Goal: Task Accomplishment & Management: Use online tool/utility

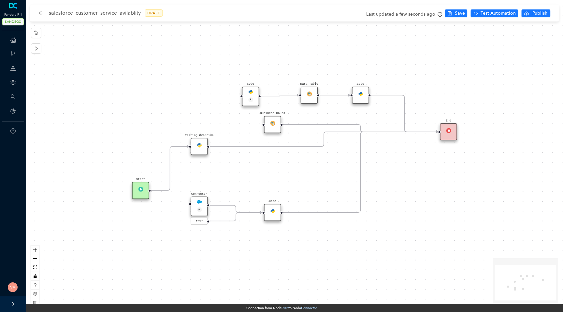
click at [168, 157] on icon "Edge from reactflownode_dc41072a-779f-4e7e-b252-e42bdb0dcf12 to reactflownode_8…" at bounding box center [170, 168] width 38 height 44
click at [173, 166] on button "Edge from reactflownode_dc41072a-779f-4e7e-b252-e42bdb0dcf12 to reactflownode_8…" at bounding box center [170, 168] width 10 height 10
click at [205, 151] on span "Yes" at bounding box center [208, 151] width 7 height 7
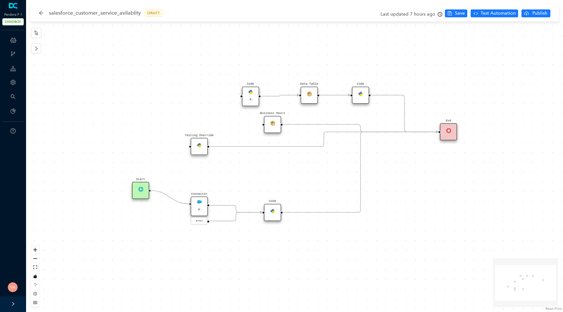
drag, startPoint x: 149, startPoint y: 190, endPoint x: 191, endPoint y: 202, distance: 43.3
click at [191, 202] on div "Start Code P Data Table End Code Business Hours Connector P error Code Testing …" at bounding box center [387, 269] width 805 height 468
click at [464, 14] on span "Save" at bounding box center [459, 13] width 10 height 7
drag, startPoint x: 171, startPoint y: 151, endPoint x: 171, endPoint y: 174, distance: 22.8
click at [171, 174] on icon "Edge from reactflownode_dc41072a-779f-4e7e-b252-e42bdb0dcf12 to reactflownode_8…" at bounding box center [170, 168] width 38 height 44
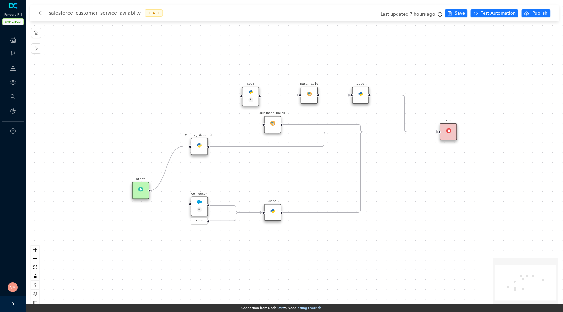
click at [183, 146] on circle "Edge from reactflownode_dc41072a-779f-4e7e-b252-e42bdb0dcf12 to reactflownode_8…" at bounding box center [184, 147] width 10 height 10
drag, startPoint x: 183, startPoint y: 146, endPoint x: 185, endPoint y: 207, distance: 61.2
click at [460, 16] on span "Save" at bounding box center [459, 13] width 10 height 7
click at [458, 15] on span "Save" at bounding box center [459, 13] width 10 height 7
click at [535, 13] on span "Publish" at bounding box center [539, 13] width 16 height 7
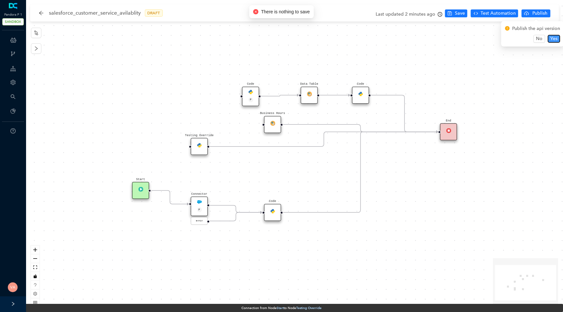
click at [555, 38] on span "Yes" at bounding box center [553, 38] width 7 height 7
click at [42, 13] on icon "arrow-left" at bounding box center [40, 12] width 5 height 5
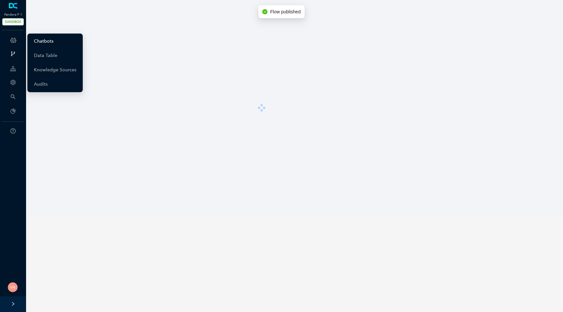
click at [49, 42] on link "Chatbots" at bounding box center [44, 41] width 20 height 13
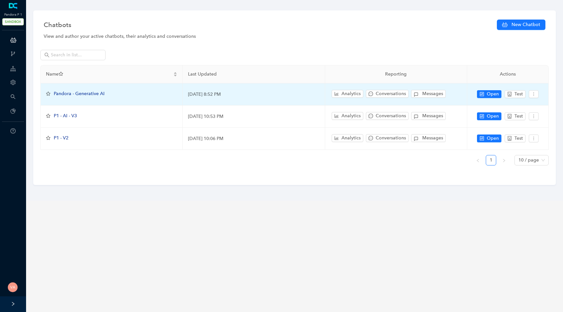
click at [73, 90] on div "Pandora - Generative AI" at bounding box center [79, 93] width 51 height 7
click at [72, 94] on span "Pandora - Generative AI" at bounding box center [79, 94] width 51 height 6
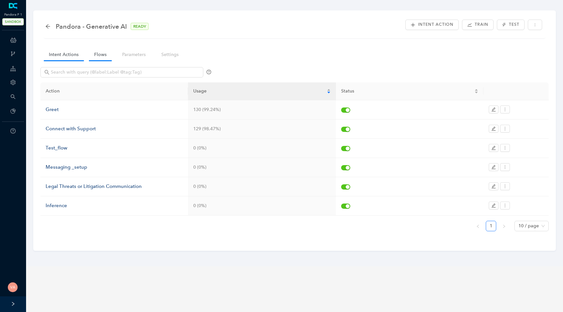
click at [101, 53] on link "Flows" at bounding box center [100, 55] width 23 height 12
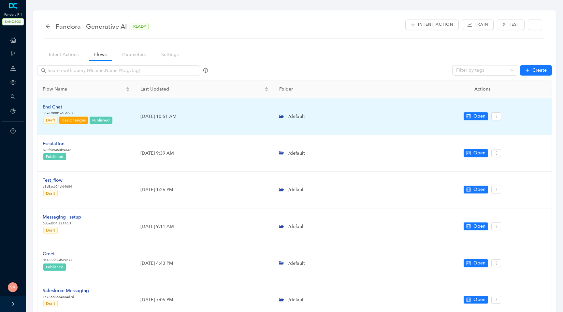
click at [51, 103] on td "End Chat 53ad79901a6b40d7 Draft Has Changes Published" at bounding box center [86, 116] width 98 height 37
click at [51, 106] on div "End Chat" at bounding box center [78, 107] width 70 height 7
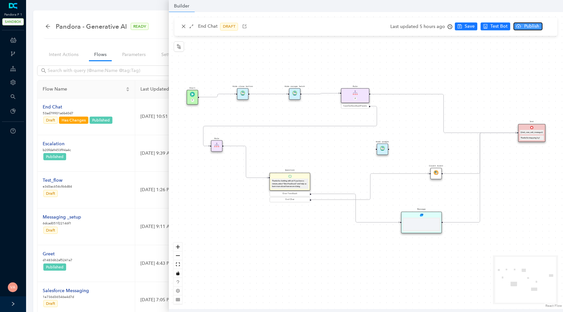
click at [523, 25] on span "Publish" at bounding box center [531, 26] width 16 height 7
click at [549, 52] on span "Yes" at bounding box center [547, 51] width 7 height 7
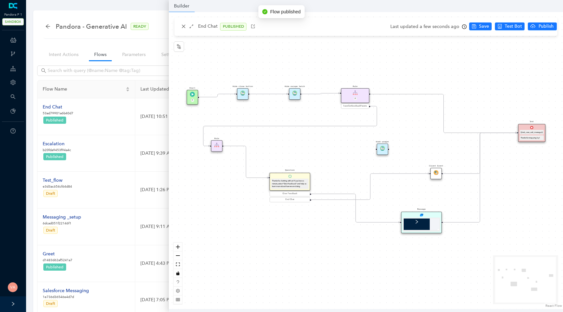
click at [434, 172] on img at bounding box center [435, 172] width 5 height 5
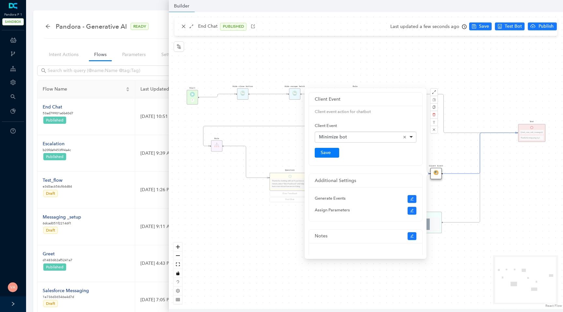
click at [508, 183] on div "Start P End {{test_case_exit_message}} Thanks for stopping by! Rule P haveGetfe…" at bounding box center [366, 160] width 394 height 297
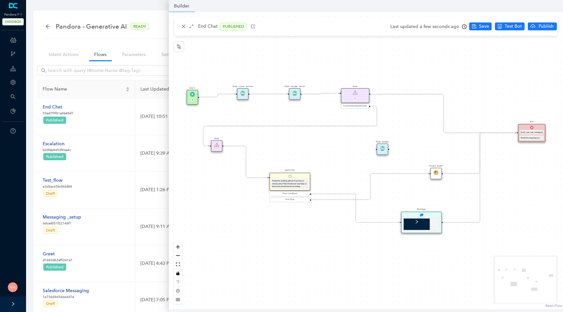
click at [434, 174] on img at bounding box center [435, 172] width 5 height 5
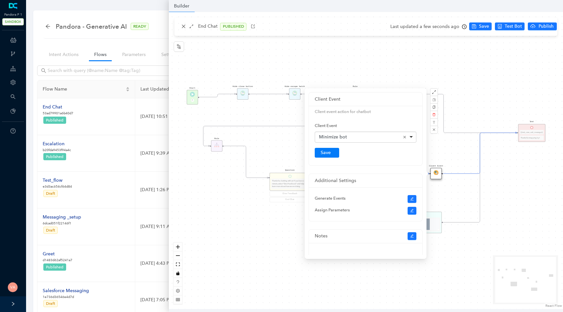
click at [523, 200] on div "Start P End {{test_case_exit_message}} Thanks for stopping by! Rule P haveGetfe…" at bounding box center [366, 160] width 394 height 297
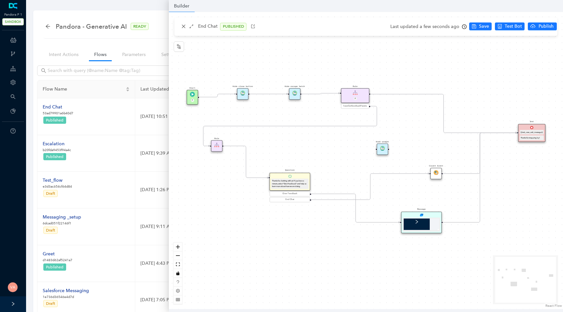
click at [438, 174] on img at bounding box center [435, 172] width 5 height 5
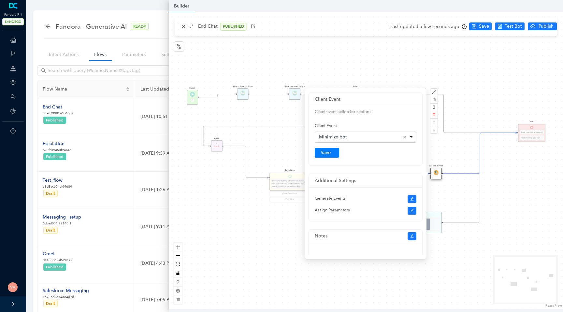
click at [391, 135] on div "Minimize bot Remove item" at bounding box center [366, 137] width 94 height 7
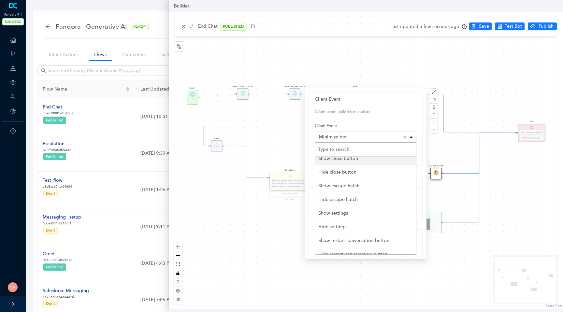
scroll to position [39, 0]
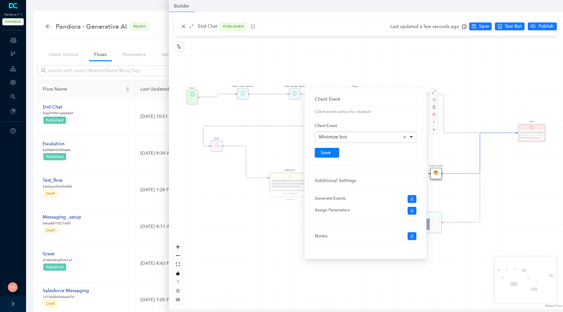
click at [401, 288] on div "Start P End {{test_case_exit_message}} Thanks for stopping by! Rule P haveGetfe…" at bounding box center [366, 160] width 394 height 297
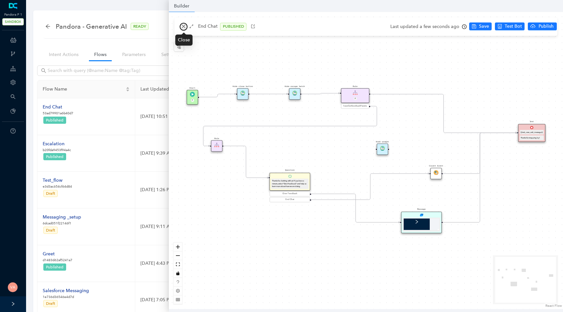
click at [183, 28] on icon "close" at bounding box center [183, 26] width 5 height 5
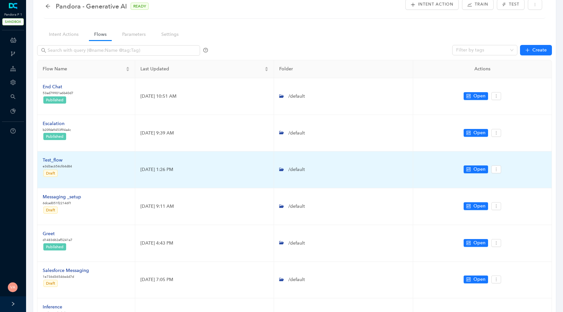
scroll to position [25, 0]
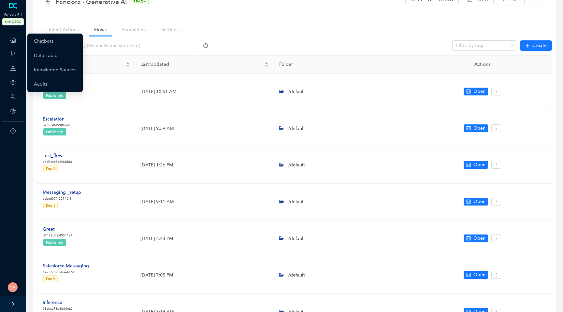
click at [13, 40] on icon at bounding box center [13, 40] width 6 height 13
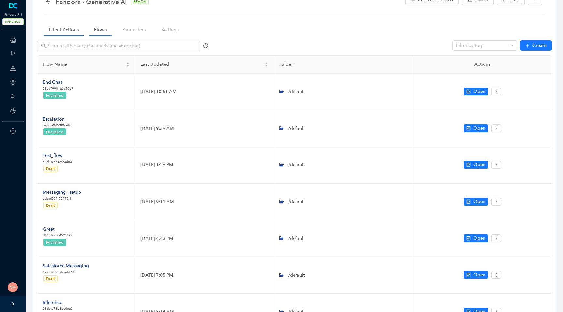
click at [63, 31] on link "Intent Actions" at bounding box center [64, 30] width 40 height 12
